Goal: Task Accomplishment & Management: Manage account settings

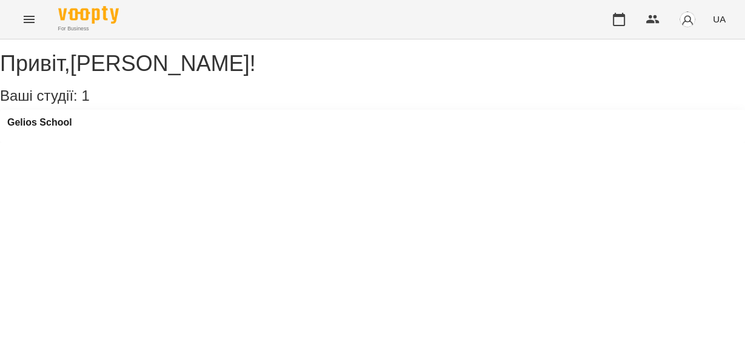
click at [33, 24] on icon "Menu" at bounding box center [29, 19] width 15 height 15
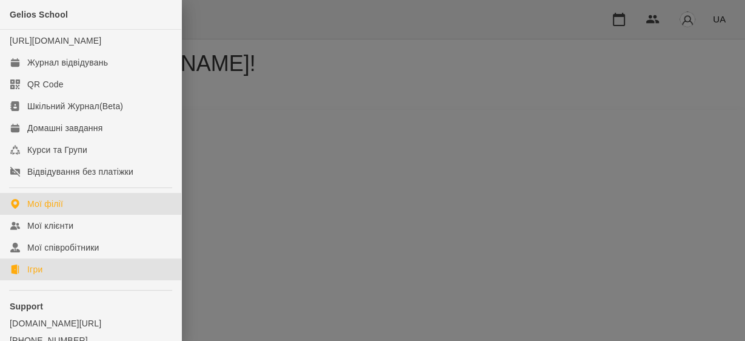
click at [58, 280] on link "Ігри" at bounding box center [90, 269] width 181 height 22
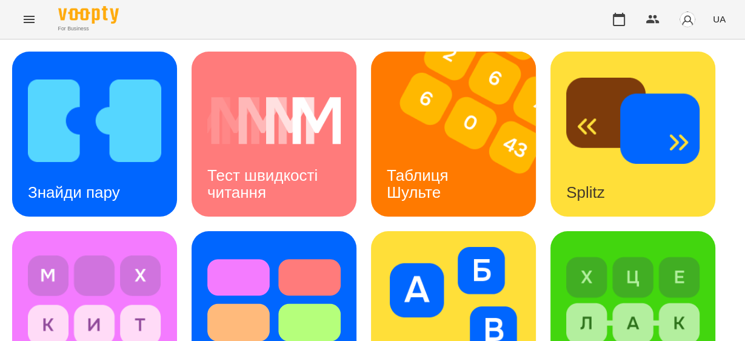
scroll to position [437, 0]
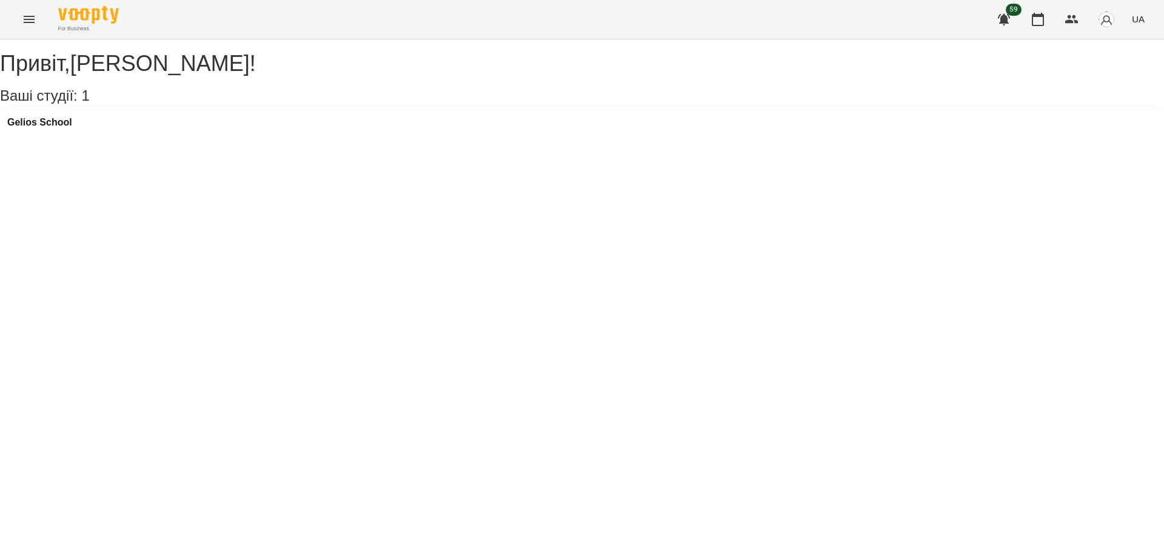
click at [36, 12] on button "Menu" at bounding box center [29, 19] width 29 height 29
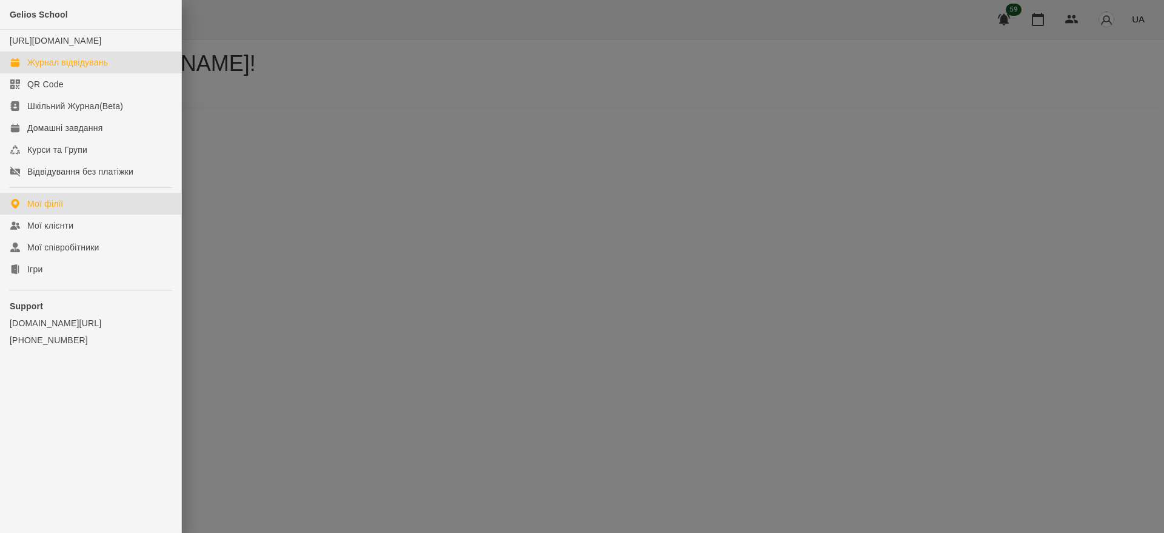
click at [67, 69] on div "Журнал відвідувань" at bounding box center [67, 62] width 81 height 12
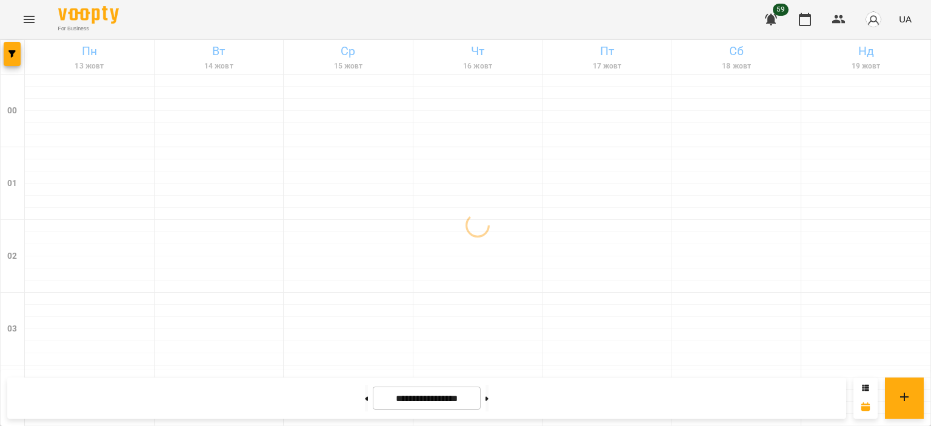
drag, startPoint x: 1134, startPoint y: 0, endPoint x: 560, endPoint y: 22, distance: 574.0
click at [560, 22] on div "For Business 59 UA" at bounding box center [465, 19] width 931 height 39
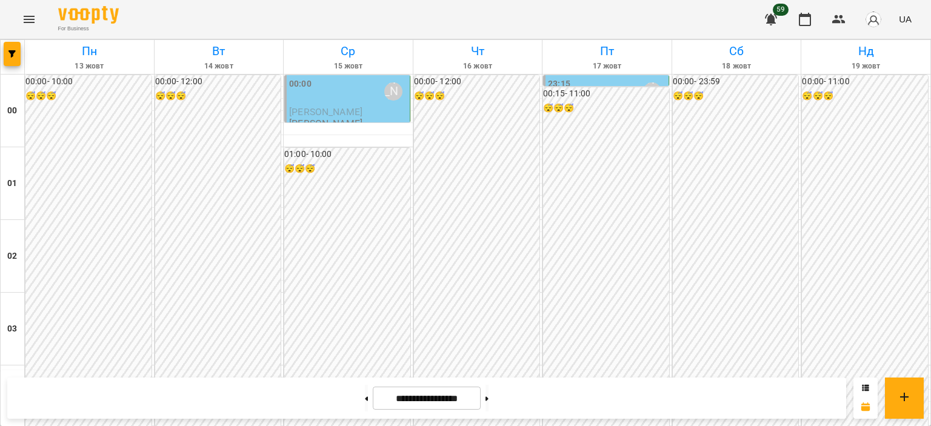
scroll to position [1213, 0]
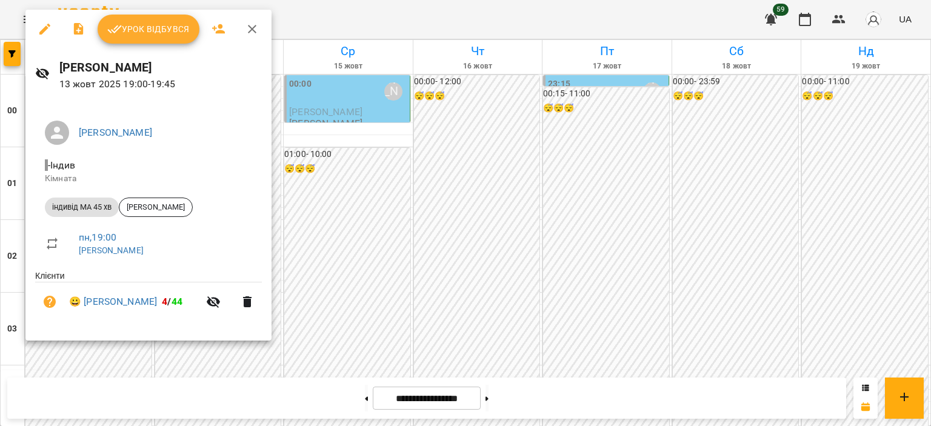
click at [169, 18] on button "Урок відбувся" at bounding box center [149, 29] width 102 height 29
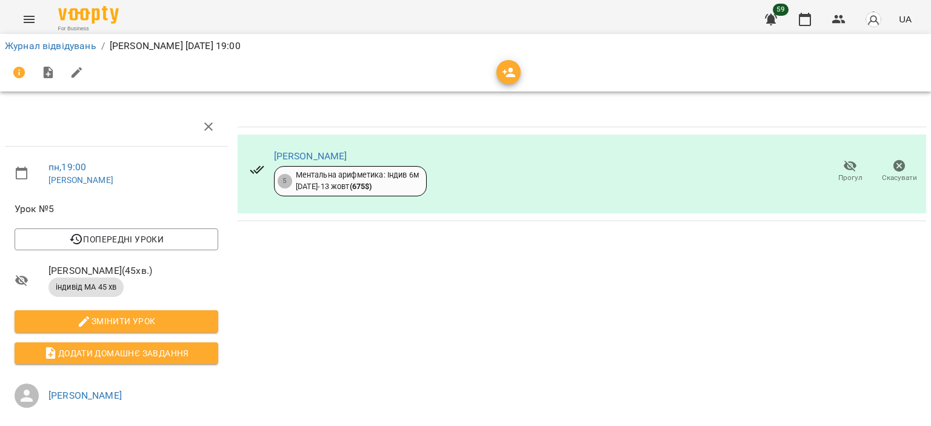
click at [29, 21] on icon "Menu" at bounding box center [29, 19] width 15 height 15
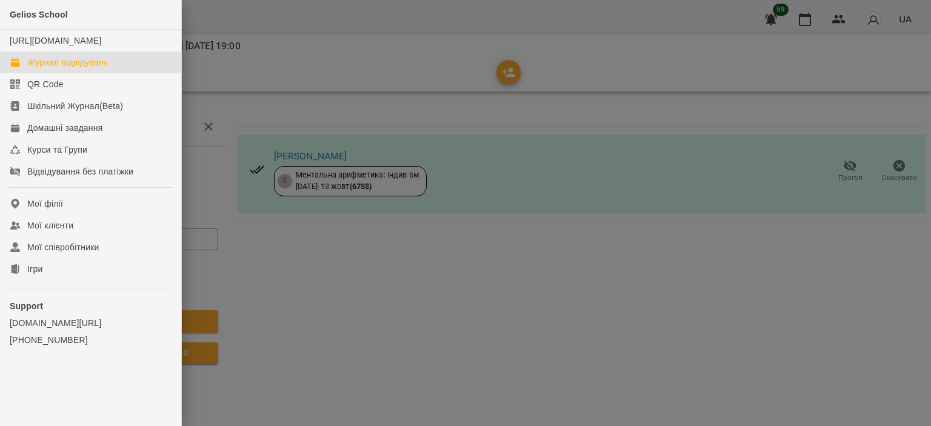
click at [27, 73] on link "Журнал відвідувань" at bounding box center [90, 63] width 181 height 22
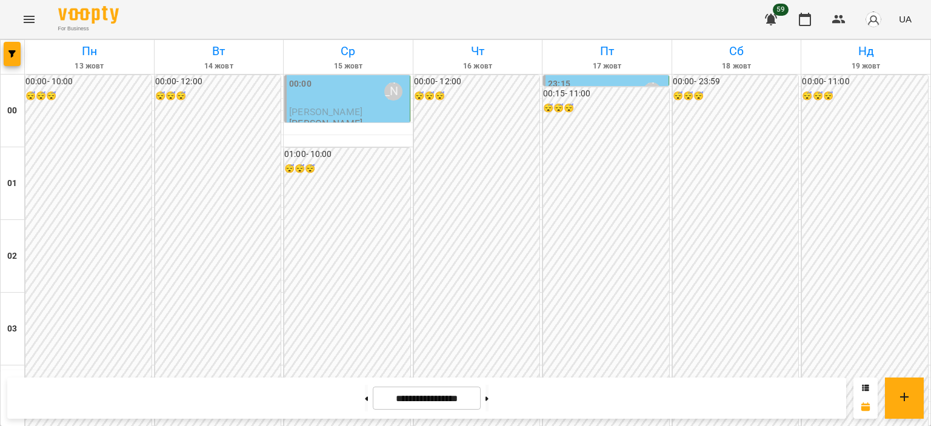
scroll to position [1334, 0]
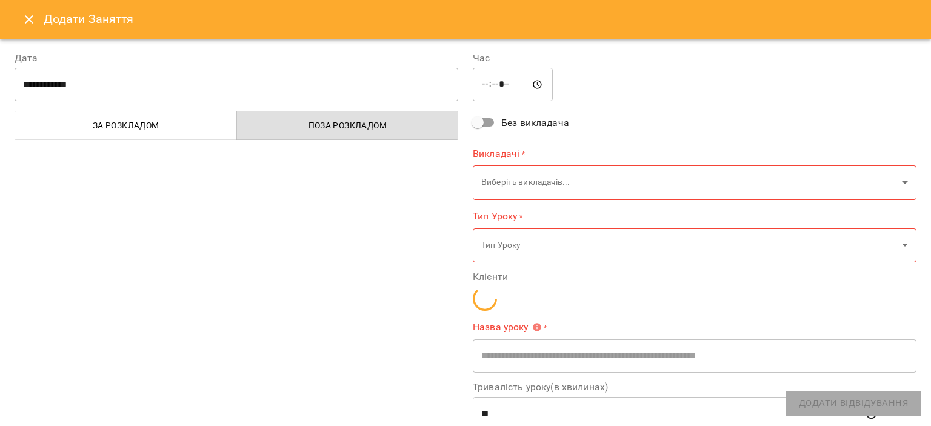
type input "**********"
click at [17, 20] on button "Close" at bounding box center [29, 19] width 29 height 29
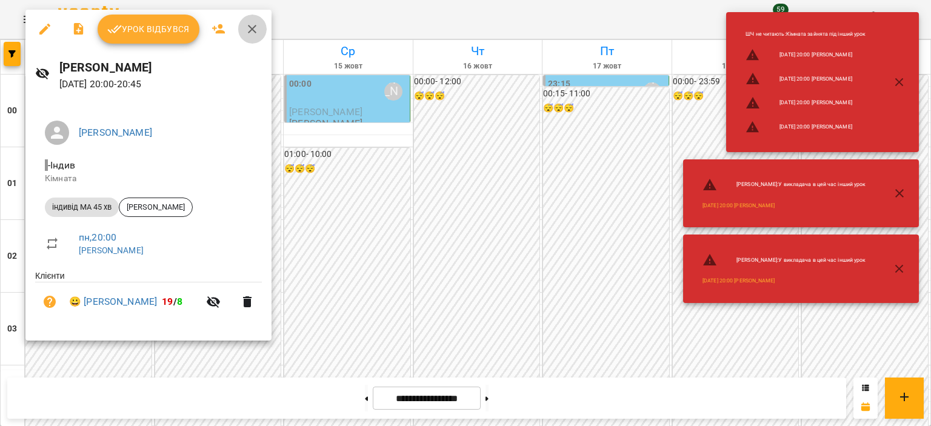
click at [249, 34] on icon "button" at bounding box center [252, 29] width 15 height 15
